Goal: Task Accomplishment & Management: Manage account settings

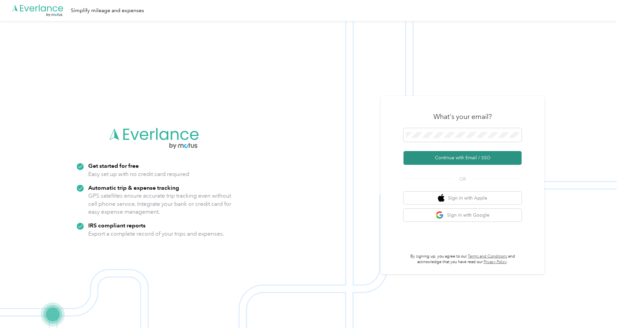
click at [455, 152] on button "Continue with Email / SSO" at bounding box center [462, 158] width 118 height 14
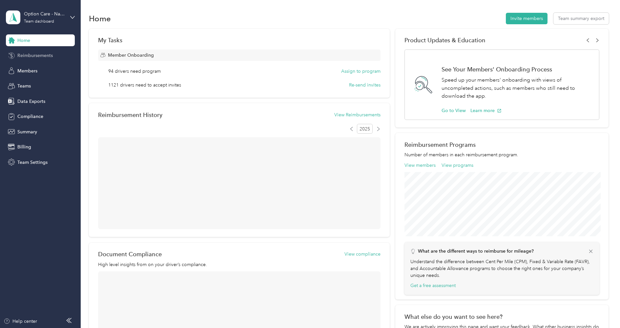
click at [29, 59] on span "Reimbursements" at bounding box center [34, 55] width 35 height 7
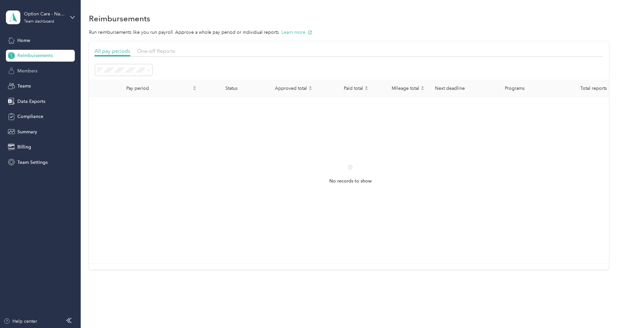
click at [29, 72] on span "Members" at bounding box center [27, 71] width 20 height 7
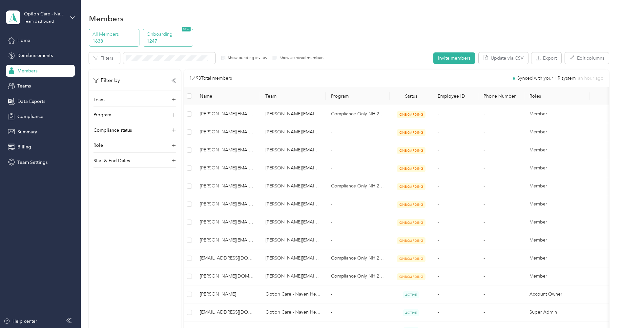
click at [150, 30] on div "Onboarding 1247 NEW" at bounding box center [168, 38] width 50 height 18
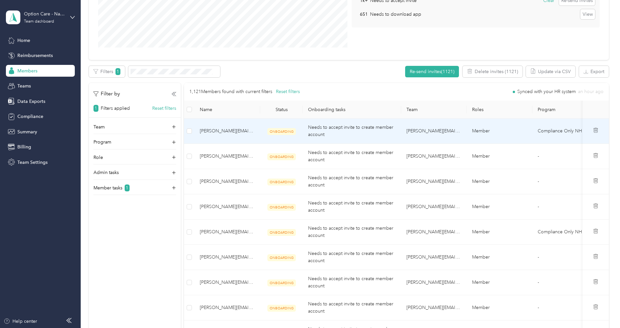
scroll to position [127, 0]
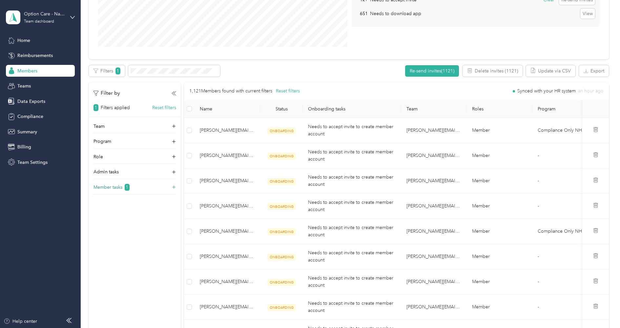
click at [114, 186] on p "Member tasks" at bounding box center [107, 187] width 29 height 7
click at [111, 216] on label "Needs to download app" at bounding box center [120, 218] width 45 height 6
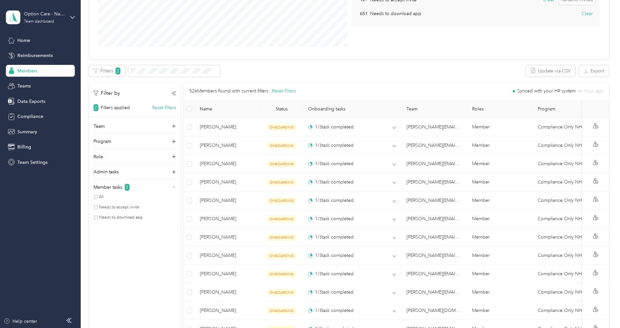
click at [115, 205] on label "Needs to accept invite" at bounding box center [119, 208] width 42 height 6
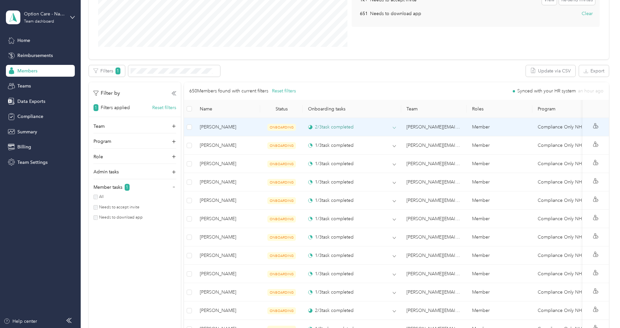
click at [372, 128] on div "2 / 3 task completed" at bounding box center [352, 127] width 88 height 7
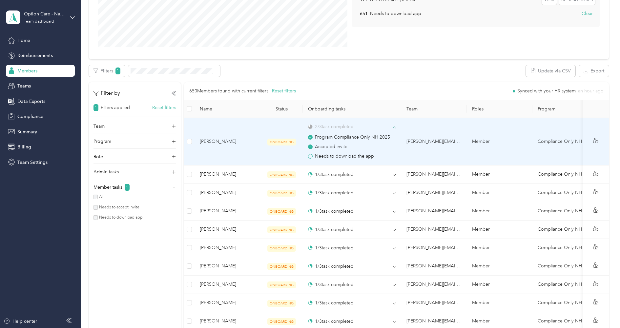
click at [372, 127] on div "2 / 3 task completed" at bounding box center [352, 126] width 88 height 7
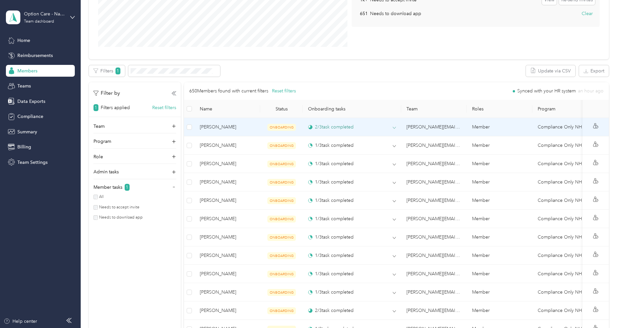
click at [355, 127] on div "2 / 3 task completed" at bounding box center [352, 127] width 88 height 7
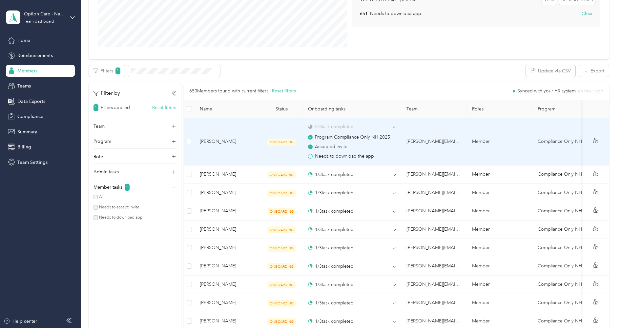
click at [365, 125] on div "2 / 3 task completed" at bounding box center [352, 126] width 88 height 7
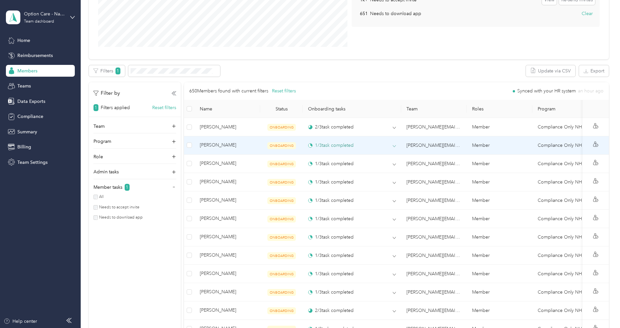
click at [364, 147] on div "1 / 3 task completed" at bounding box center [352, 145] width 88 height 7
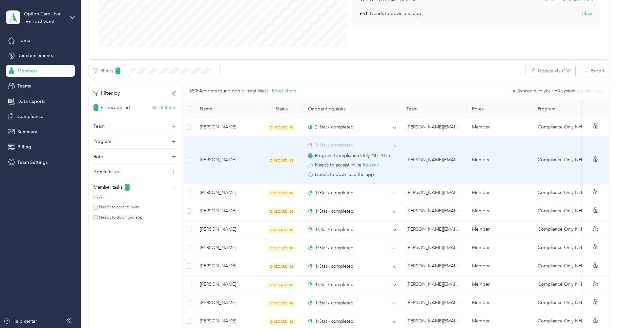
click at [365, 146] on div "1 / 3 task completed" at bounding box center [352, 145] width 88 height 7
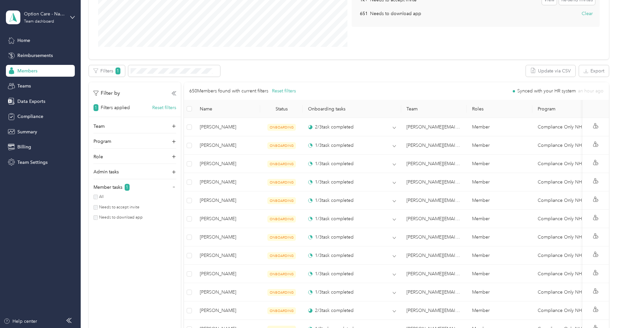
click at [97, 212] on div "All Needs to accept invite Needs to download app" at bounding box center [134, 208] width 83 height 29
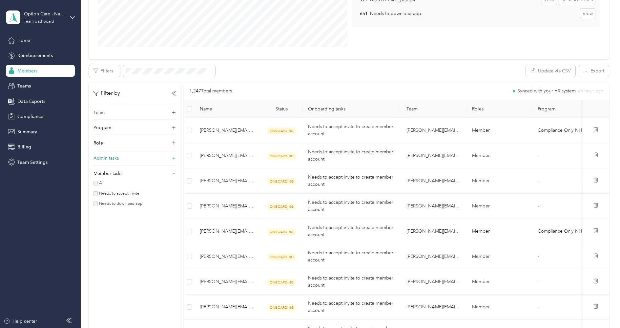
click at [129, 158] on div "Admin tasks" at bounding box center [134, 160] width 83 height 10
click at [128, 143] on div "Role" at bounding box center [134, 145] width 83 height 10
click at [175, 142] on icon at bounding box center [174, 143] width 5 height 5
click at [175, 159] on icon at bounding box center [174, 158] width 5 height 5
click at [175, 173] on icon at bounding box center [174, 173] width 5 height 5
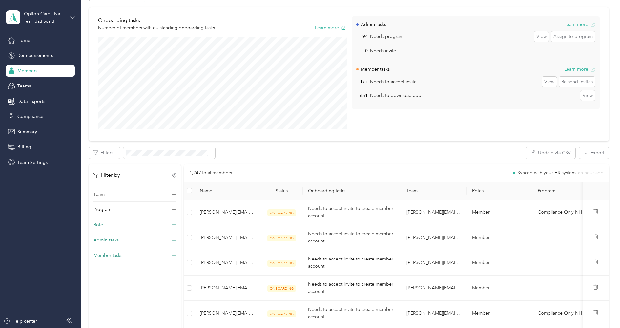
scroll to position [26, 0]
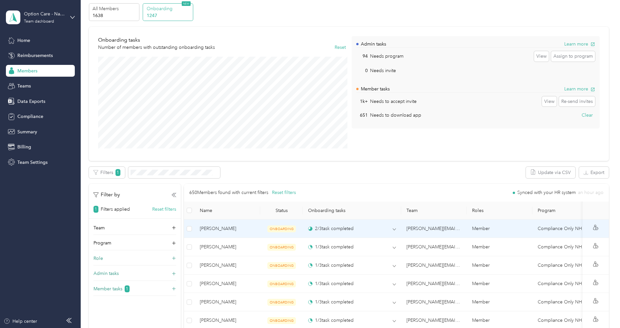
click at [367, 220] on td "2 / 3 task completed" at bounding box center [352, 229] width 98 height 18
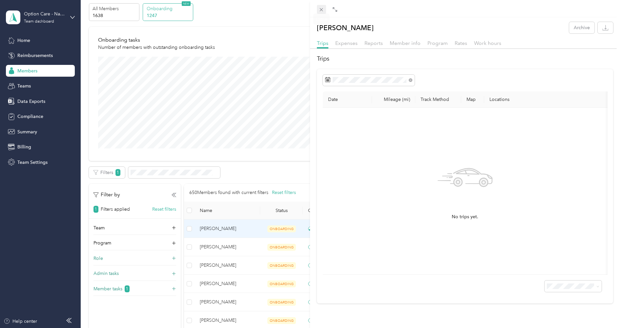
click at [322, 9] on icon at bounding box center [321, 10] width 6 height 6
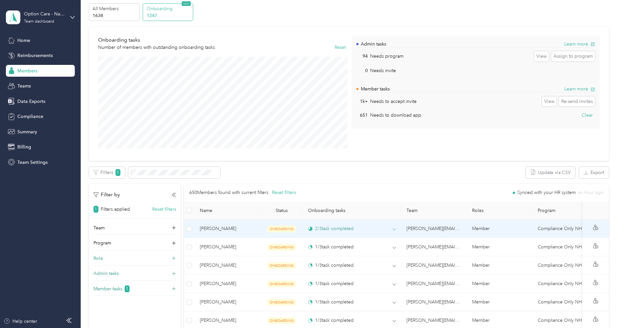
click at [388, 228] on div "2 / 3 task completed" at bounding box center [352, 228] width 88 height 7
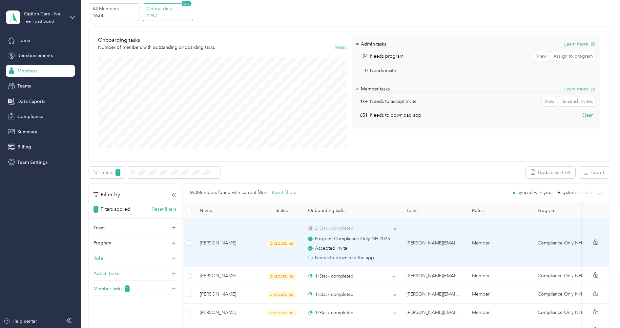
click at [402, 228] on td "[PERSON_NAME][EMAIL_ADDRESS][PERSON_NAME][DOMAIN_NAME]" at bounding box center [434, 244] width 66 height 48
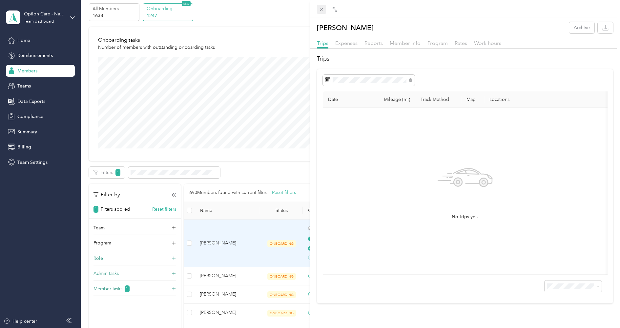
click at [320, 10] on icon at bounding box center [321, 10] width 6 height 6
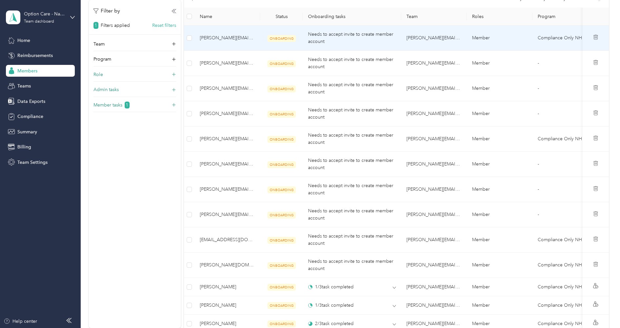
scroll to position [343, 0]
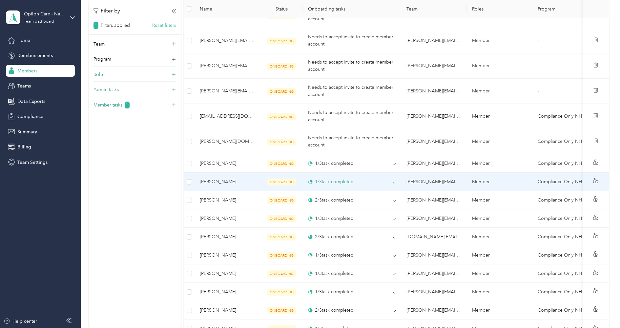
click at [351, 178] on div "1 / 3 task completed" at bounding box center [331, 181] width 46 height 7
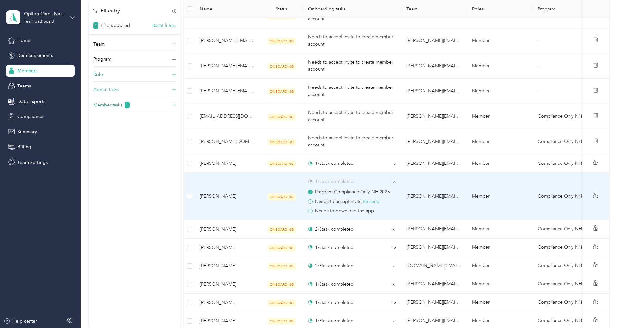
click at [351, 178] on div "1 / 3 task completed" at bounding box center [331, 181] width 46 height 7
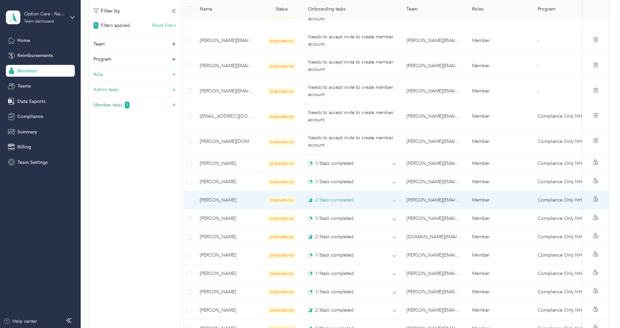
click at [339, 199] on div "2 / 3 task completed" at bounding box center [331, 200] width 46 height 7
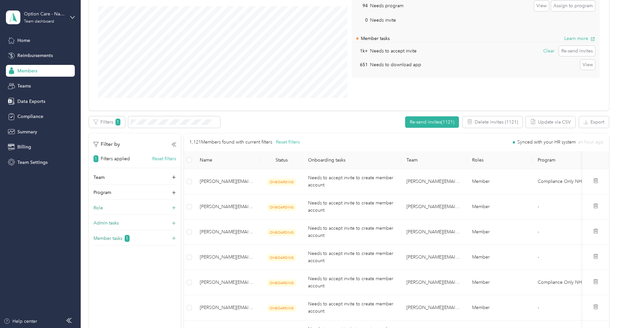
scroll to position [0, 0]
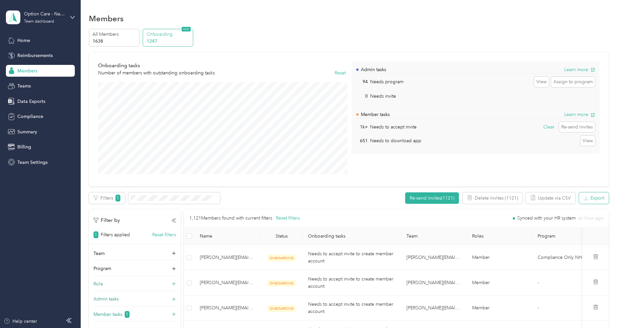
click at [591, 198] on button "Export" at bounding box center [594, 197] width 30 height 11
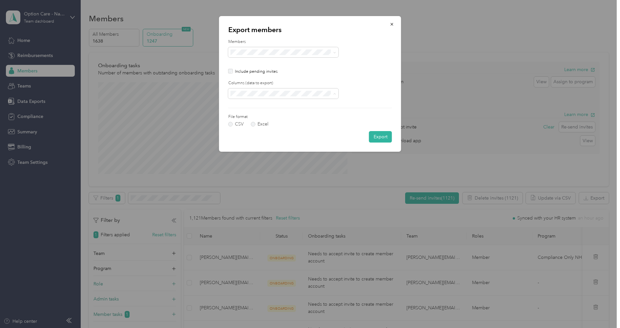
click at [264, 116] on div "All columns" at bounding box center [282, 116] width 101 height 7
click at [386, 137] on button "Export" at bounding box center [380, 136] width 23 height 11
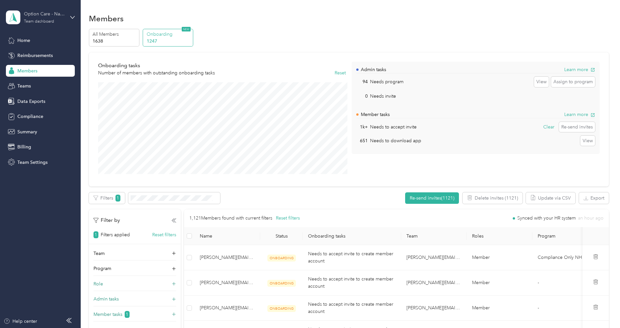
click at [48, 18] on div "Option Care - Naven Health Team dashboard" at bounding box center [44, 16] width 41 height 13
click at [36, 81] on div "Log out" at bounding box center [24, 82] width 25 height 7
